Goal: Task Accomplishment & Management: Use online tool/utility

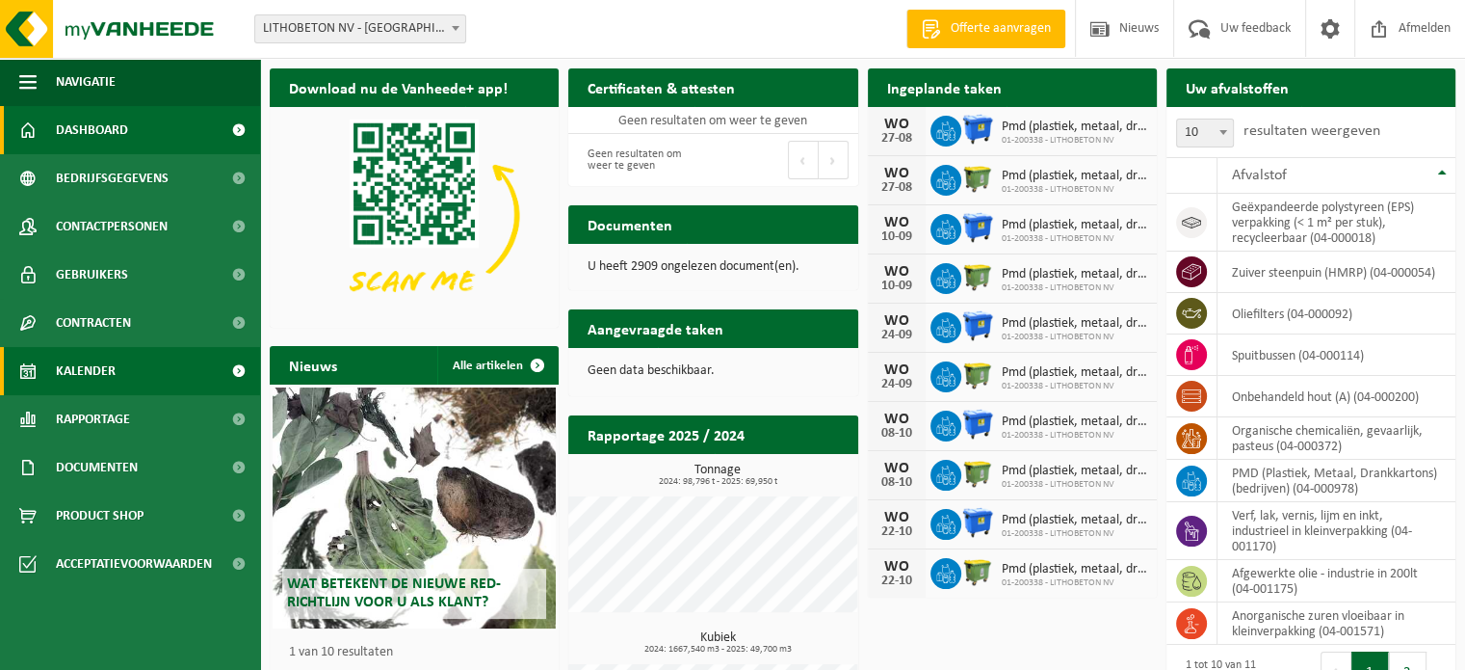
click at [91, 382] on span "Kalender" at bounding box center [86, 371] width 60 height 48
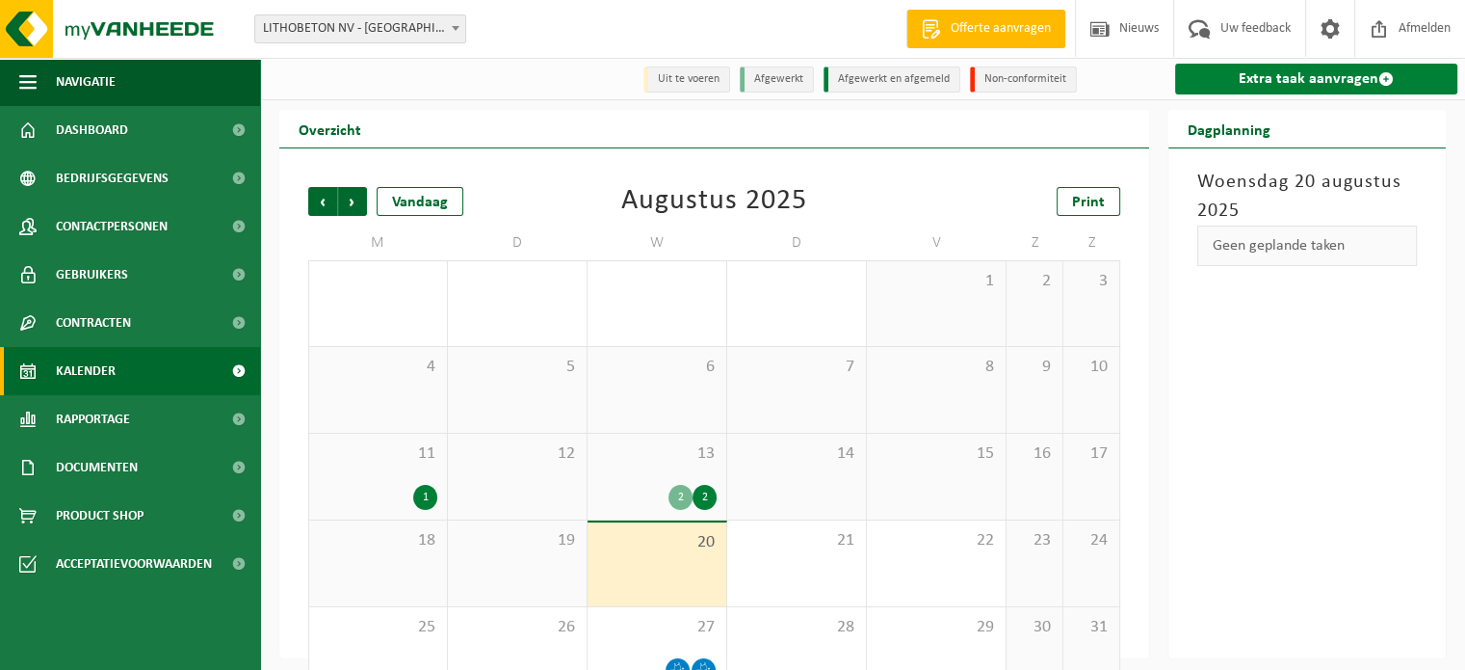
click at [1340, 80] on link "Extra taak aanvragen" at bounding box center [1316, 79] width 282 height 31
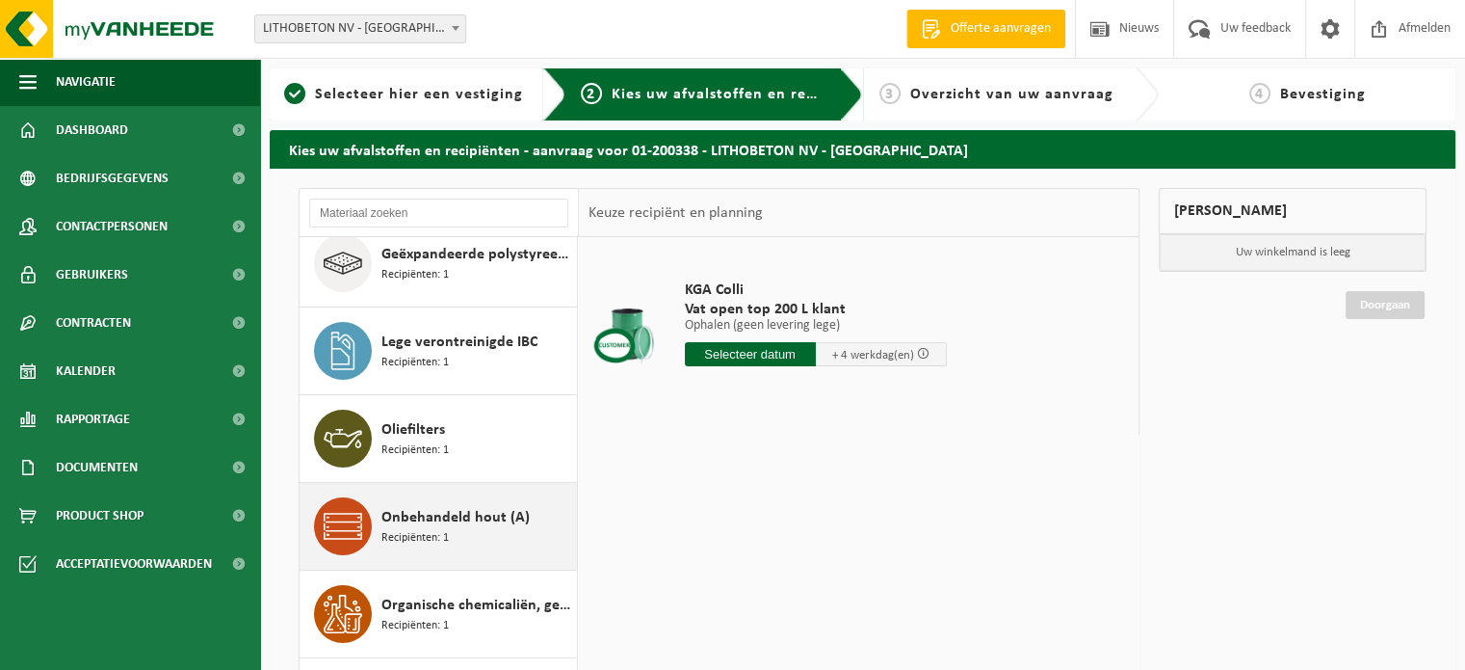
click at [473, 534] on div "Onbehandeld hout (A) Recipiënten: 1" at bounding box center [476, 526] width 191 height 58
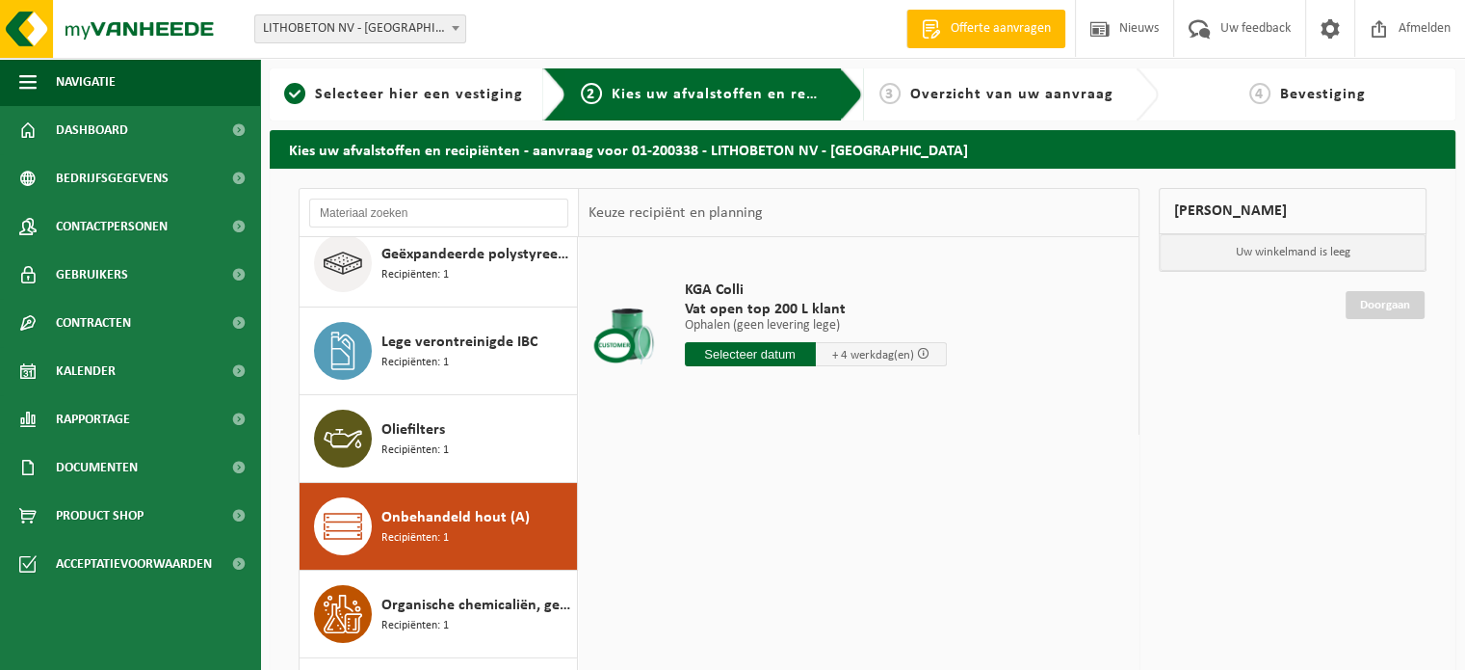
scroll to position [382, 0]
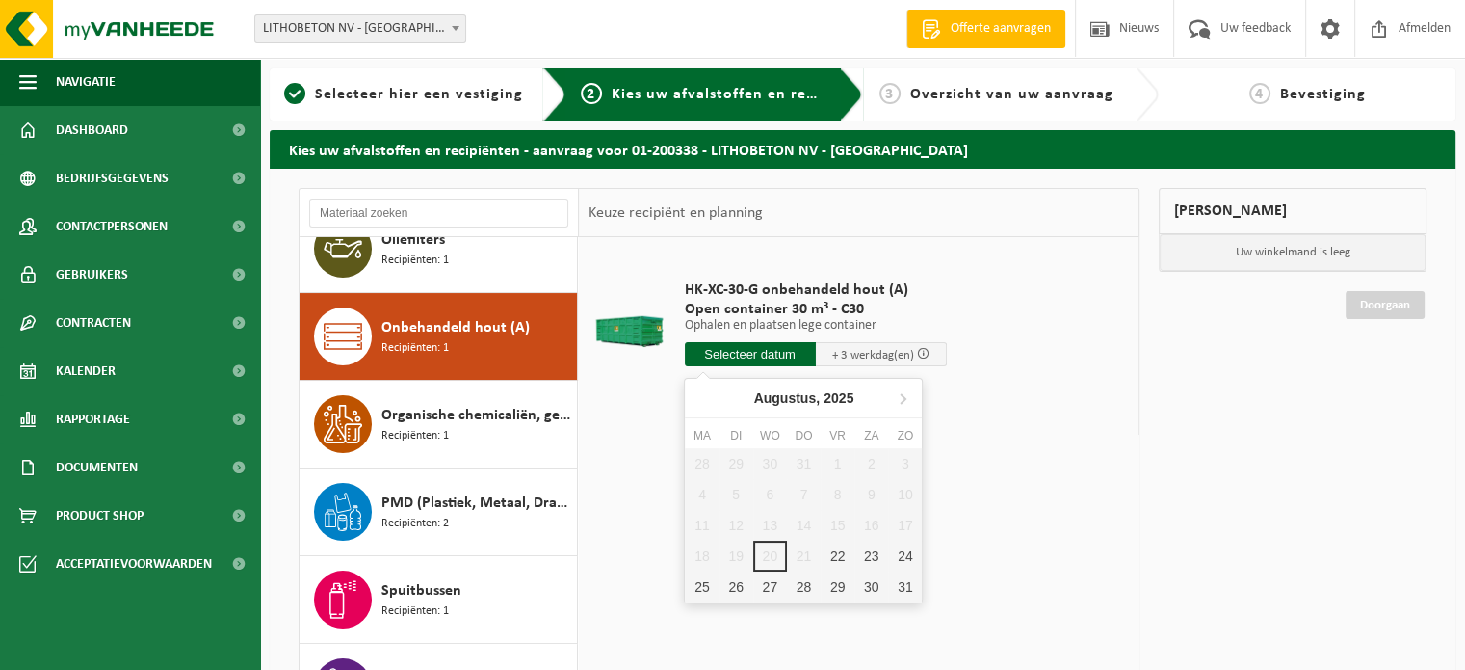
click at [764, 354] on input "text" at bounding box center [750, 354] width 131 height 24
click at [841, 557] on div "22" at bounding box center [838, 555] width 34 height 31
type input "Van 2025-08-22"
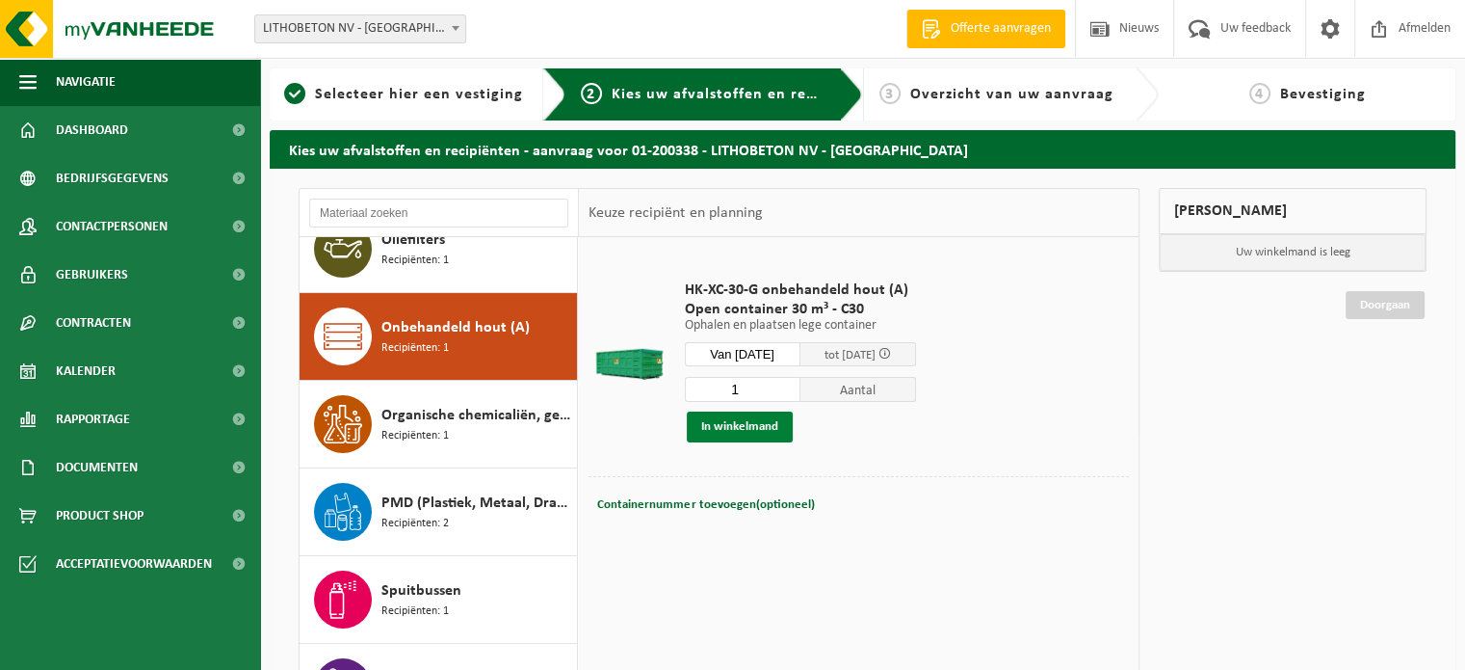
click at [740, 431] on button "In winkelmand" at bounding box center [740, 426] width 106 height 31
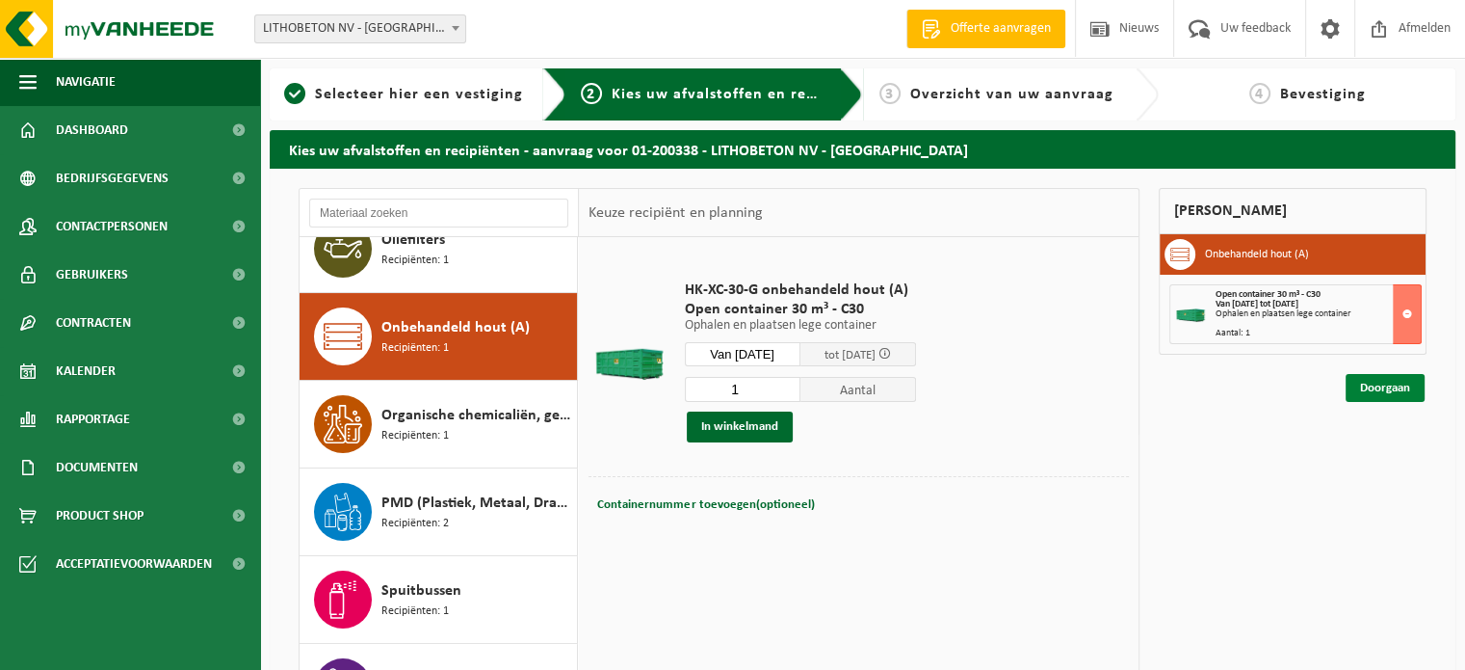
click at [1357, 394] on link "Doorgaan" at bounding box center [1385, 388] width 79 height 28
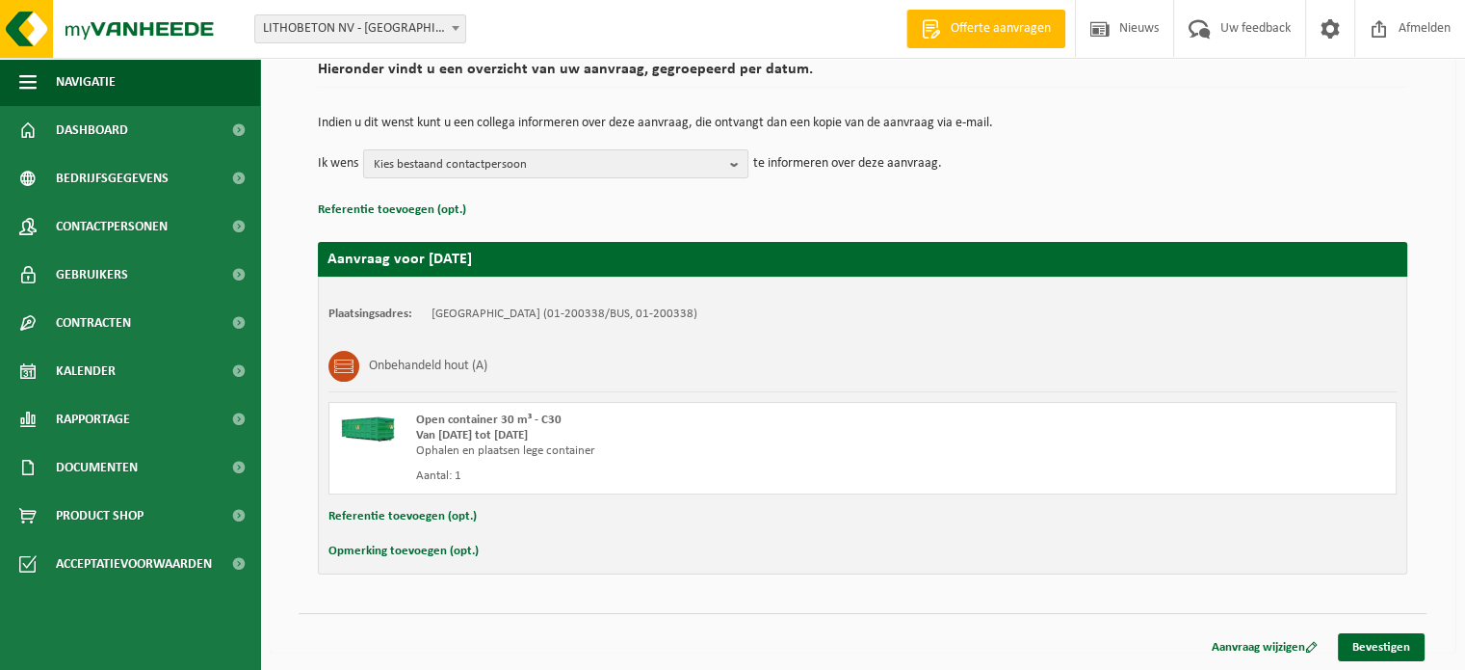
click at [415, 550] on button "Opmerking toevoegen (opt.)" at bounding box center [403, 550] width 150 height 25
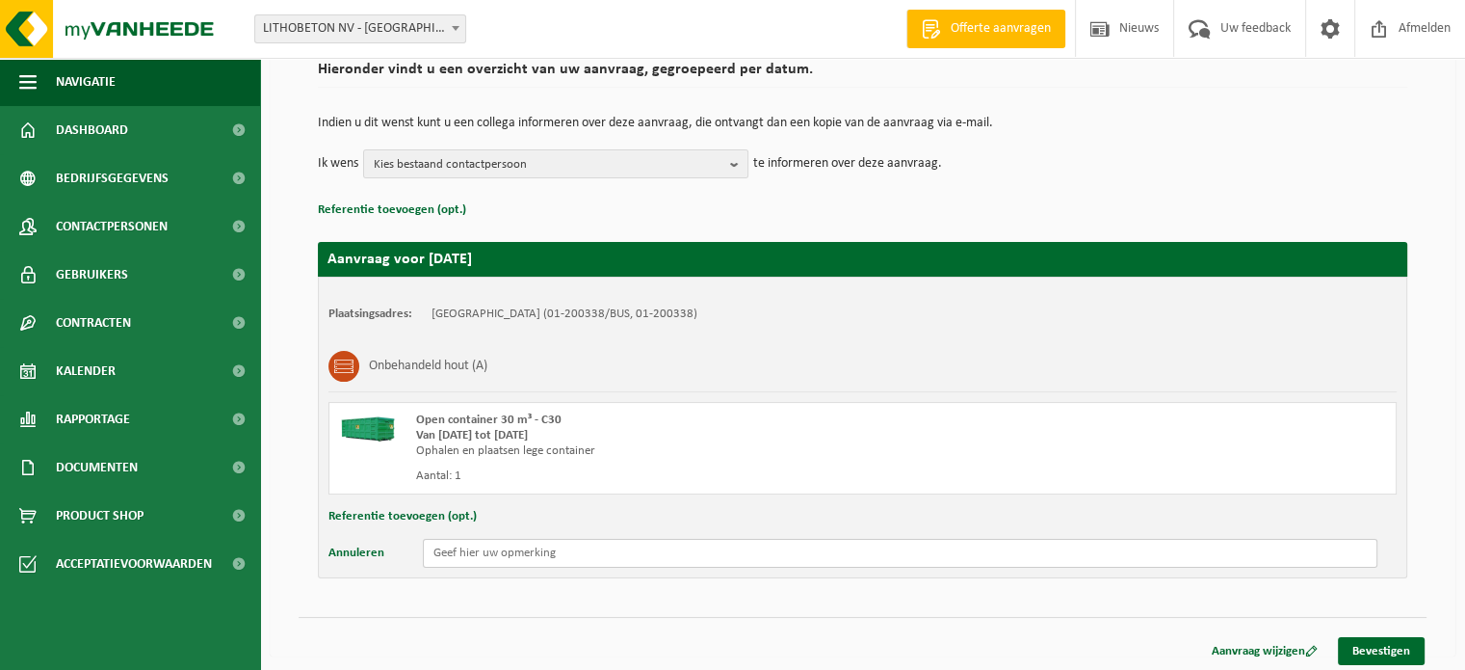
click at [455, 557] on input "text" at bounding box center [900, 552] width 955 height 29
click at [533, 554] on input "Container hoek H11 kant IJzerwegstraat" at bounding box center [900, 552] width 955 height 29
type input "Container hoek H11 aan kant IJzerwegstraat"
click at [1376, 642] on link "Bevestigen" at bounding box center [1381, 651] width 87 height 28
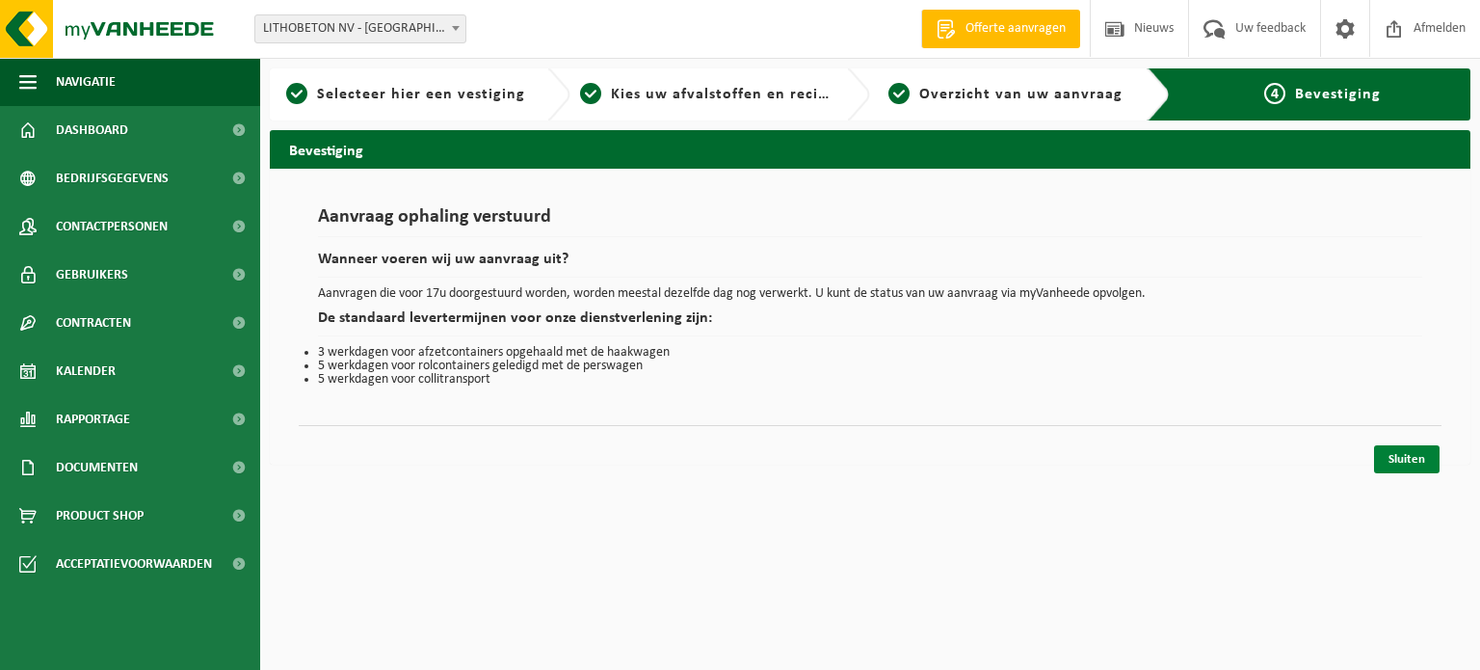
click at [1423, 454] on link "Sluiten" at bounding box center [1407, 459] width 66 height 28
